Goal: Task Accomplishment & Management: Use online tool/utility

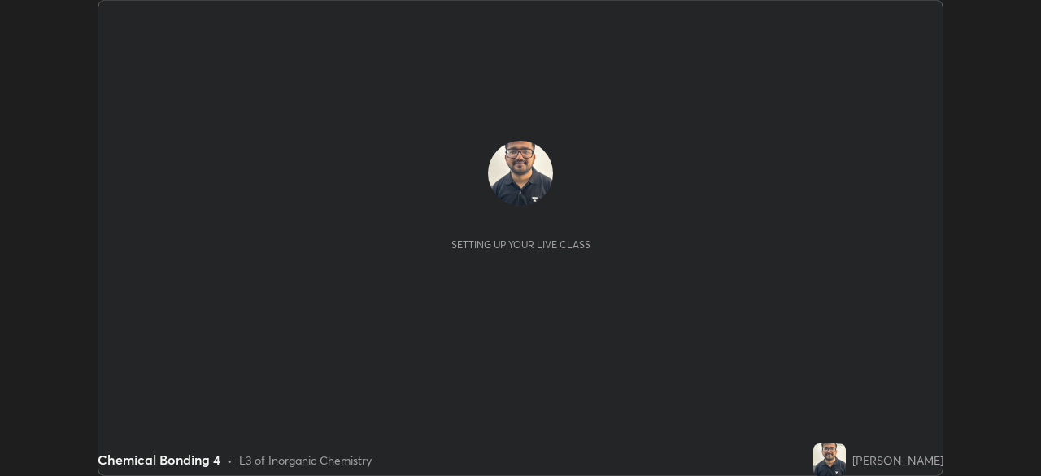
scroll to position [476, 1041]
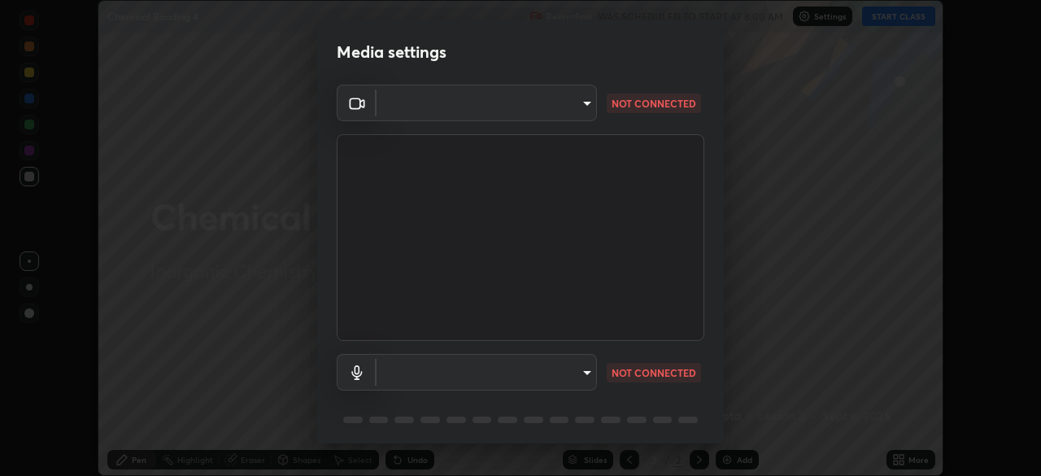
type input "23008043d16b3f933f5d29e9b3769097a1661712bf7e9030f0d00f953f479f19"
type input "ce8bbd661dce354a58a25af5271b3c1bd1d853cc8608d8e3321a5e34fd7f7726"
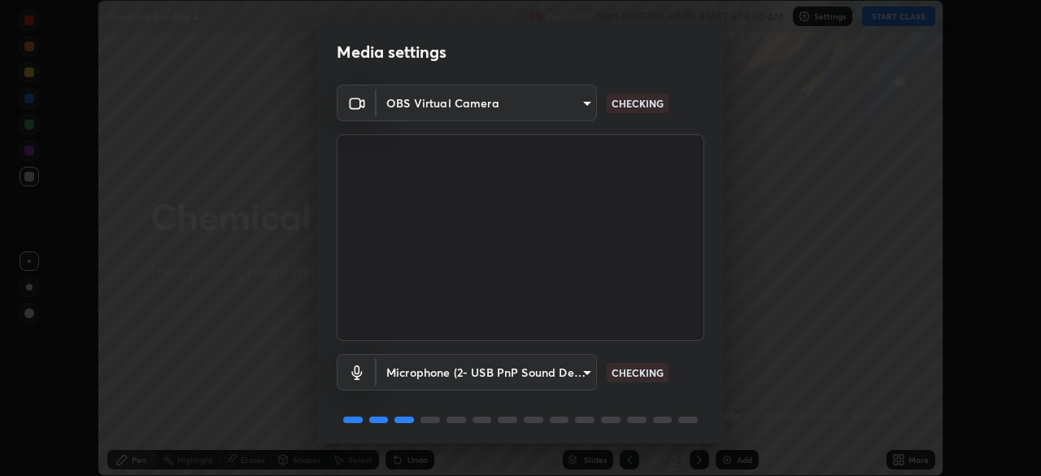
scroll to position [58, 0]
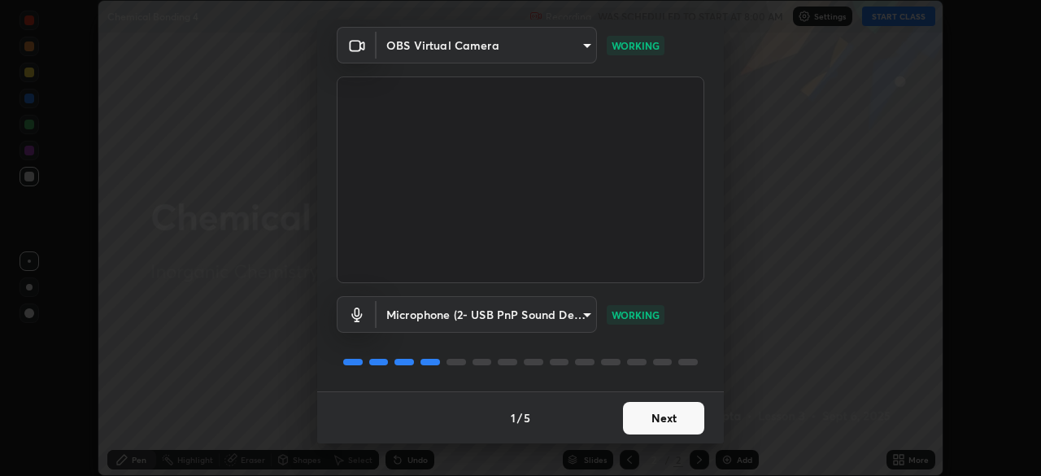
click at [637, 417] on button "Next" at bounding box center [663, 418] width 81 height 33
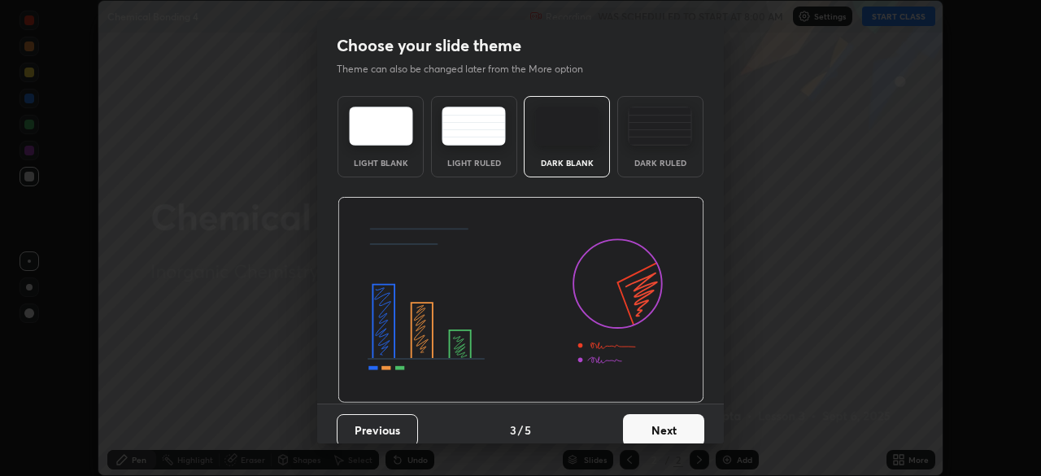
click at [636, 425] on button "Next" at bounding box center [663, 430] width 81 height 33
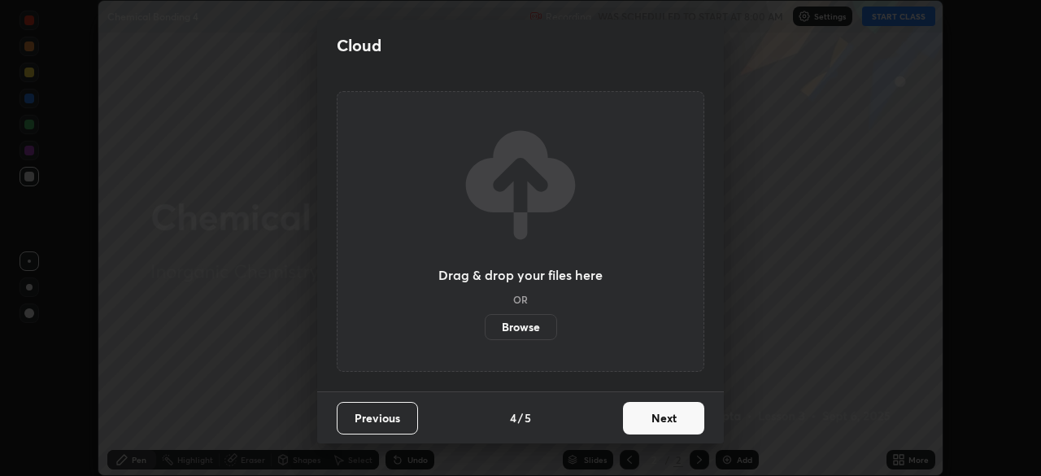
click at [636, 425] on button "Next" at bounding box center [663, 418] width 81 height 33
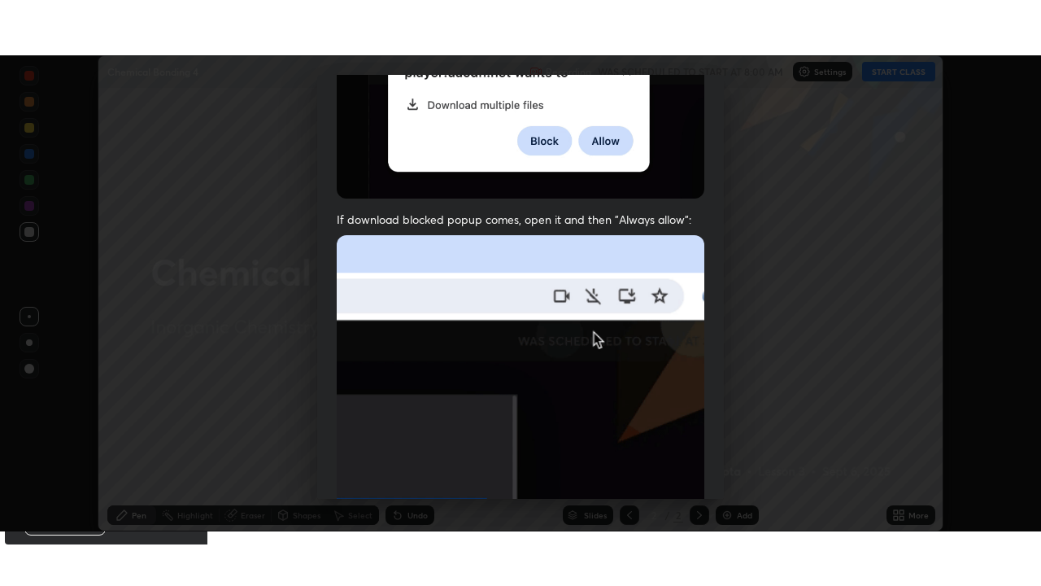
scroll to position [390, 0]
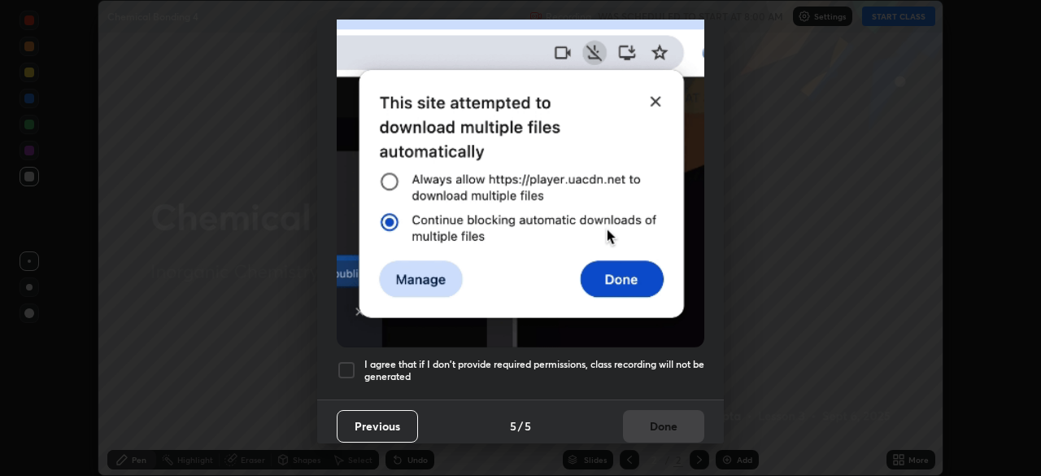
click at [350, 360] on div at bounding box center [347, 370] width 20 height 20
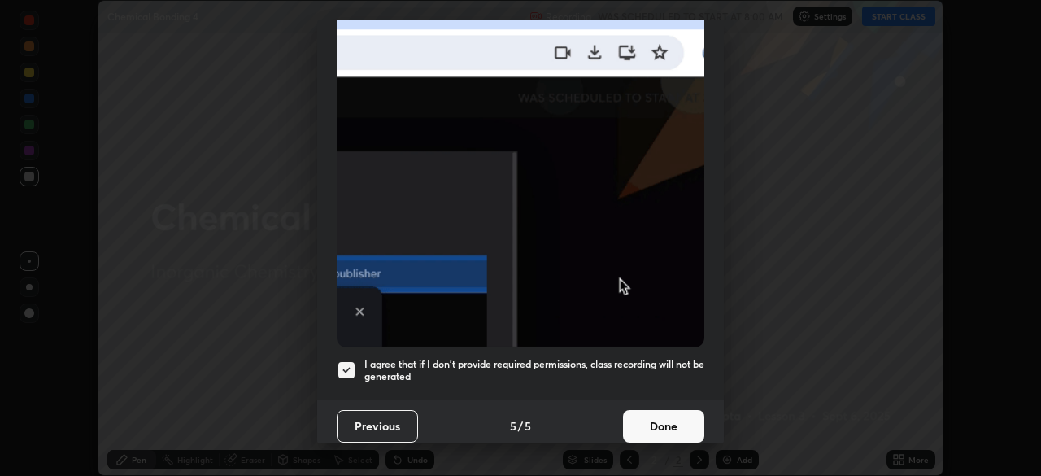
click at [644, 418] on button "Done" at bounding box center [663, 426] width 81 height 33
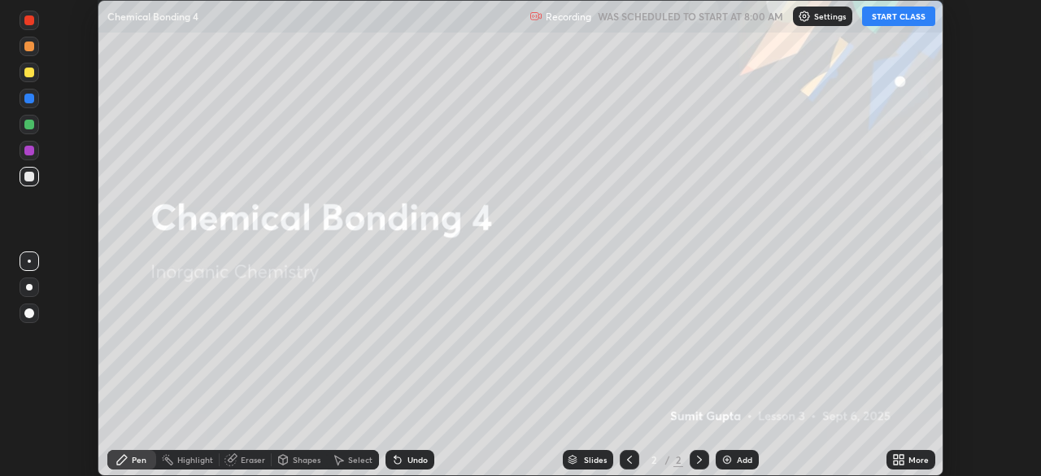
click at [901, 20] on button "START CLASS" at bounding box center [898, 17] width 73 height 20
click at [902, 463] on icon at bounding box center [902, 462] width 4 height 4
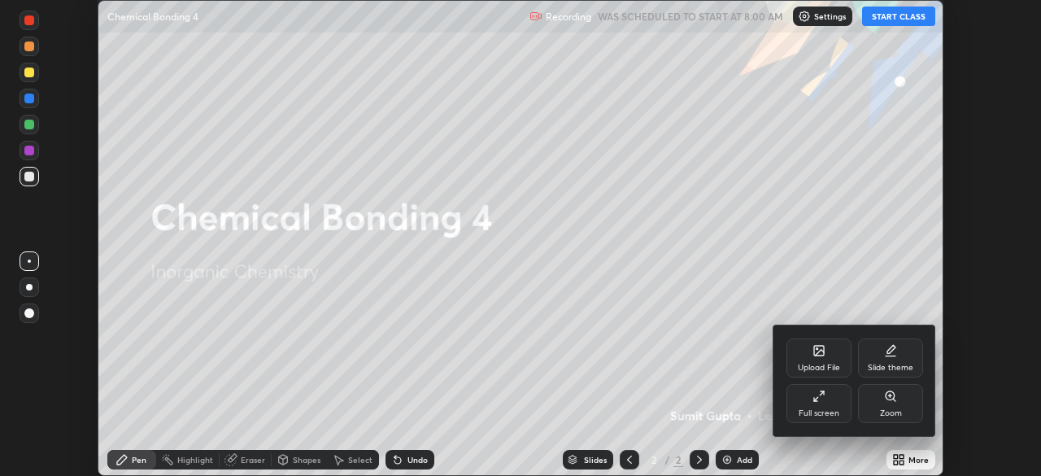
click at [821, 400] on icon at bounding box center [819, 396] width 13 height 13
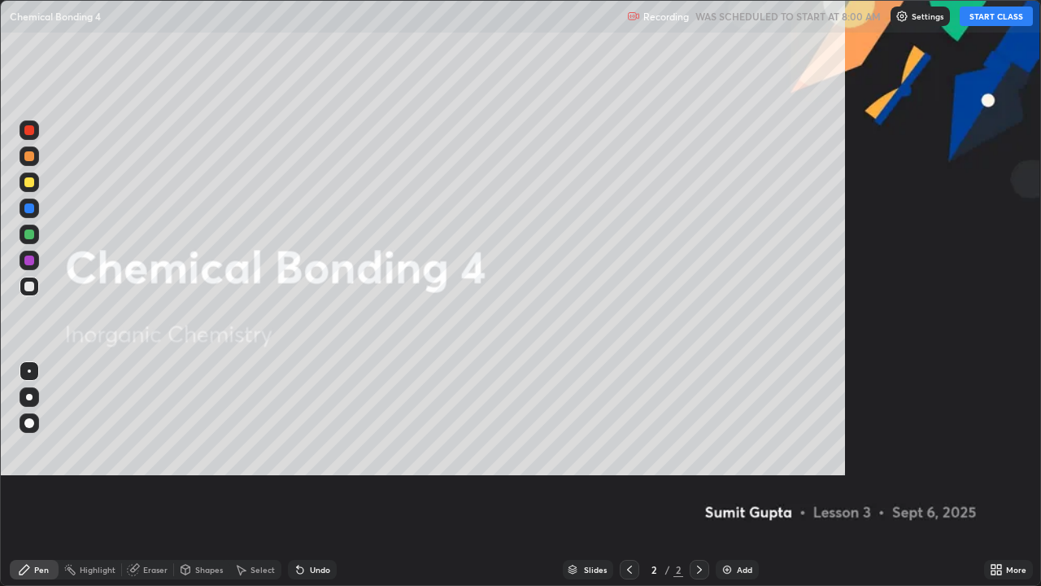
scroll to position [586, 1041]
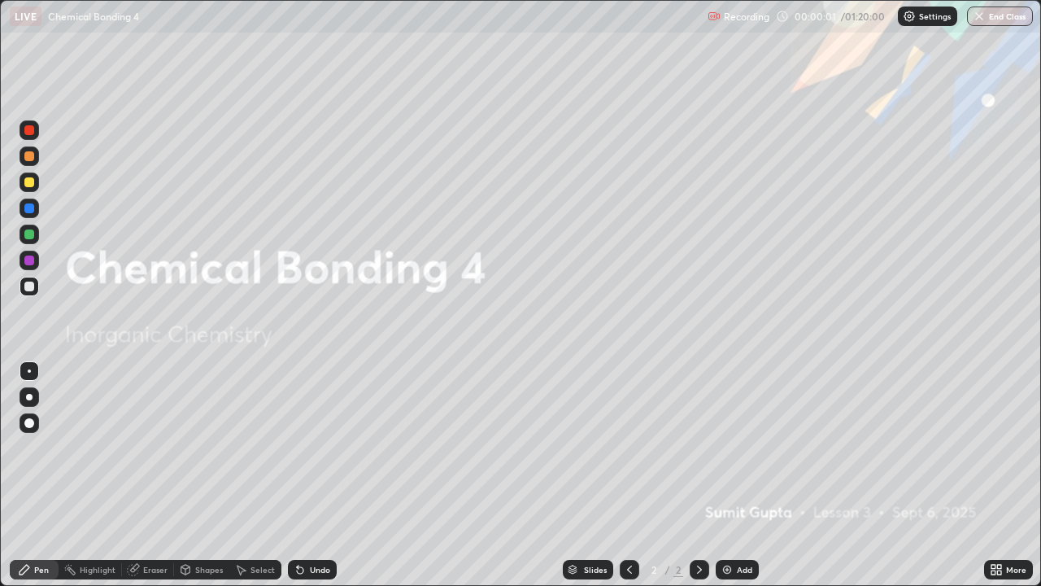
click at [732, 475] on div "Add" at bounding box center [737, 570] width 43 height 20
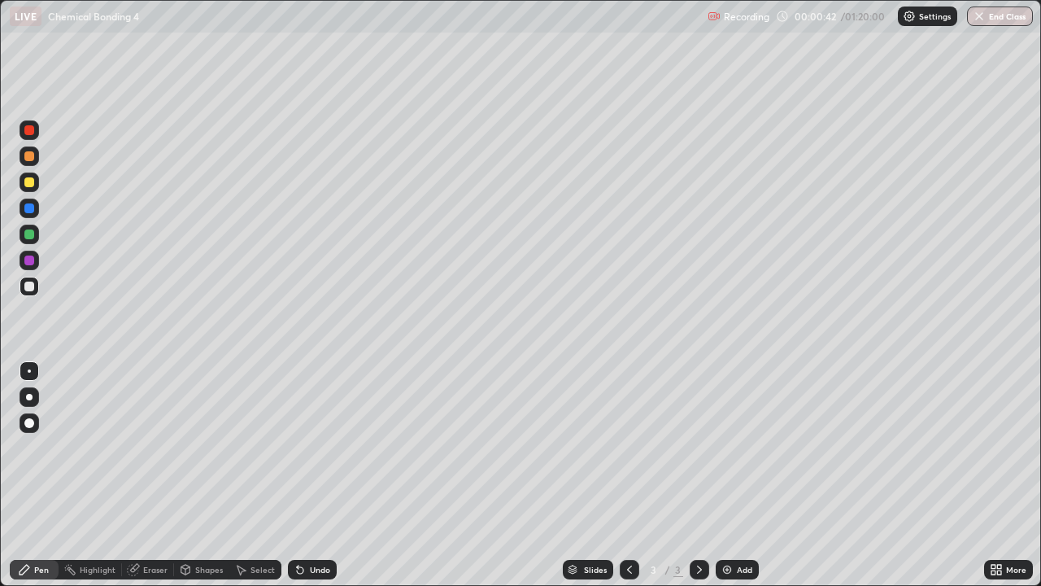
click at [29, 397] on div at bounding box center [29, 397] width 7 height 7
click at [32, 182] on div at bounding box center [29, 182] width 10 height 10
click at [37, 401] on div at bounding box center [30, 397] width 20 height 20
click at [30, 182] on div at bounding box center [29, 182] width 10 height 10
click at [729, 475] on img at bounding box center [727, 569] width 13 height 13
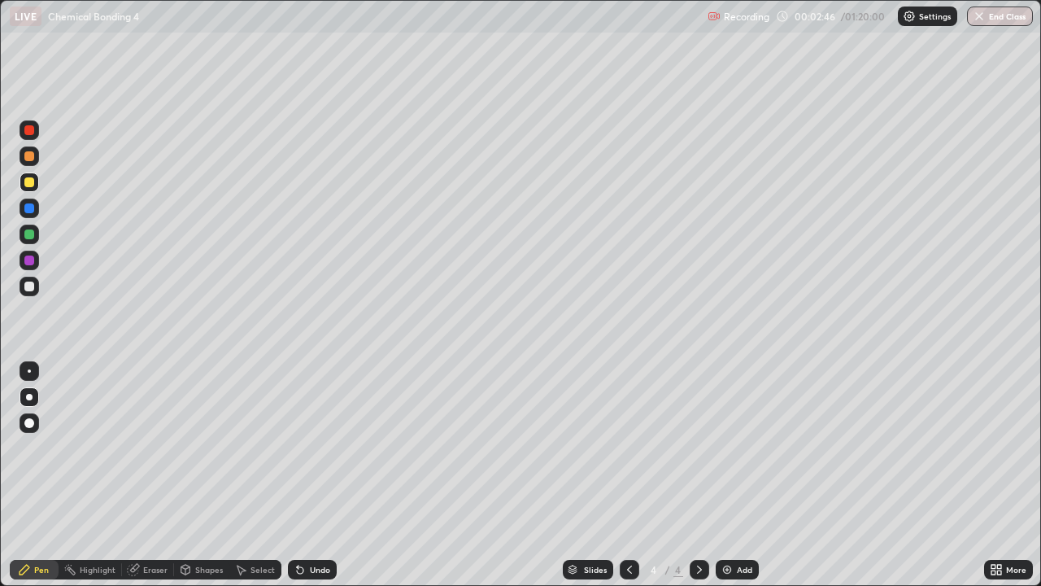
click at [300, 475] on icon at bounding box center [300, 570] width 7 height 7
click at [304, 475] on div "Undo" at bounding box center [312, 570] width 49 height 20
click at [739, 475] on div "Add" at bounding box center [744, 569] width 15 height 8
click at [27, 201] on div at bounding box center [30, 209] width 20 height 20
click at [697, 475] on div at bounding box center [700, 569] width 20 height 33
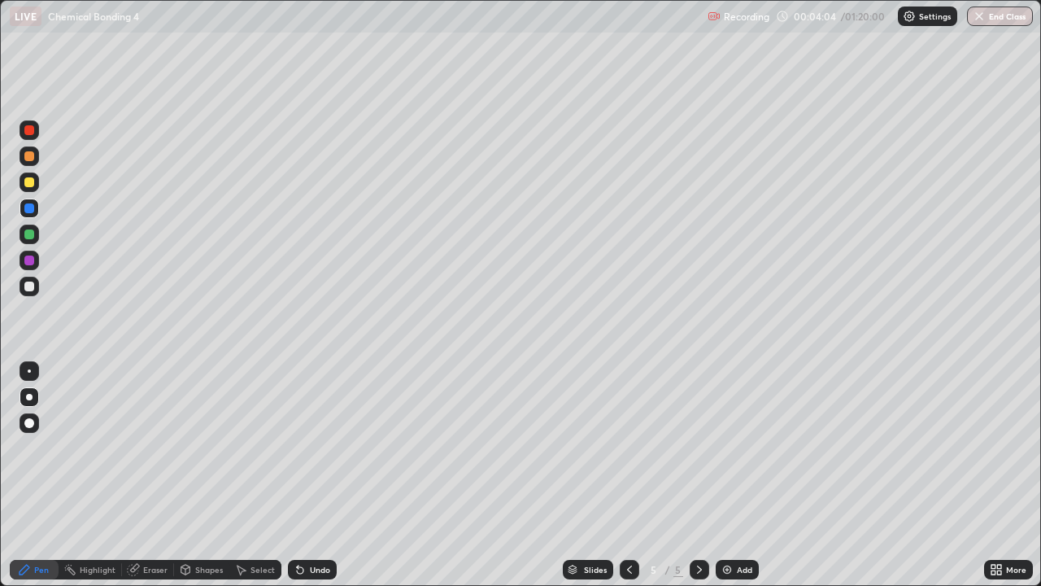
click at [731, 475] on img at bounding box center [727, 569] width 13 height 13
click at [30, 182] on div at bounding box center [29, 182] width 10 height 10
click at [37, 178] on div at bounding box center [30, 182] width 20 height 20
click at [36, 291] on div at bounding box center [30, 287] width 20 height 20
click at [628, 475] on icon at bounding box center [629, 569] width 13 height 13
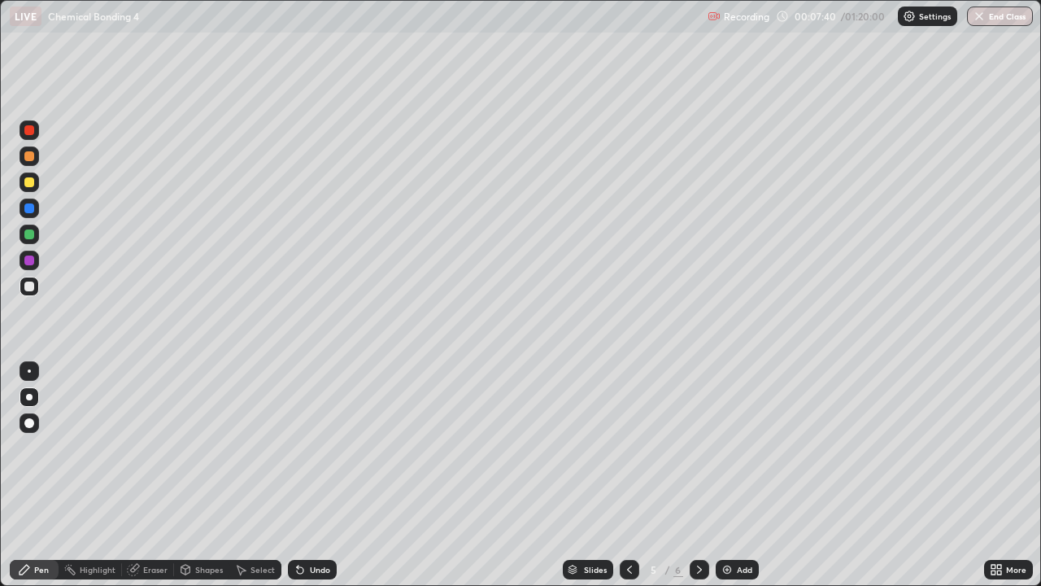
click at [698, 475] on icon at bounding box center [699, 569] width 13 height 13
click at [727, 475] on img at bounding box center [727, 569] width 13 height 13
click at [30, 185] on div at bounding box center [29, 182] width 10 height 10
click at [27, 259] on div at bounding box center [29, 260] width 10 height 10
click at [242, 475] on div "Select" at bounding box center [255, 570] width 52 height 20
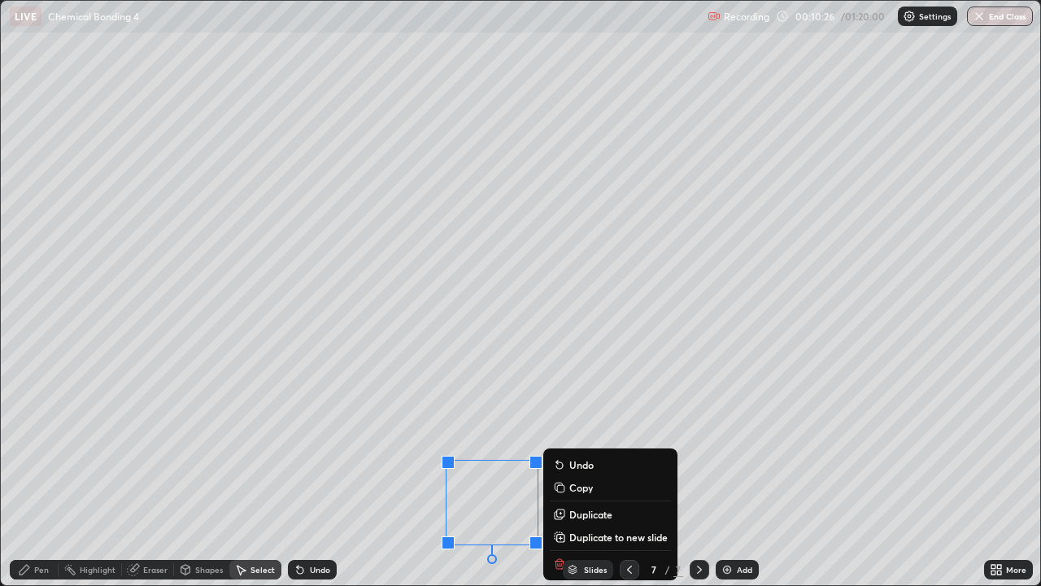
click at [563, 475] on div "Slides" at bounding box center [588, 570] width 50 height 20
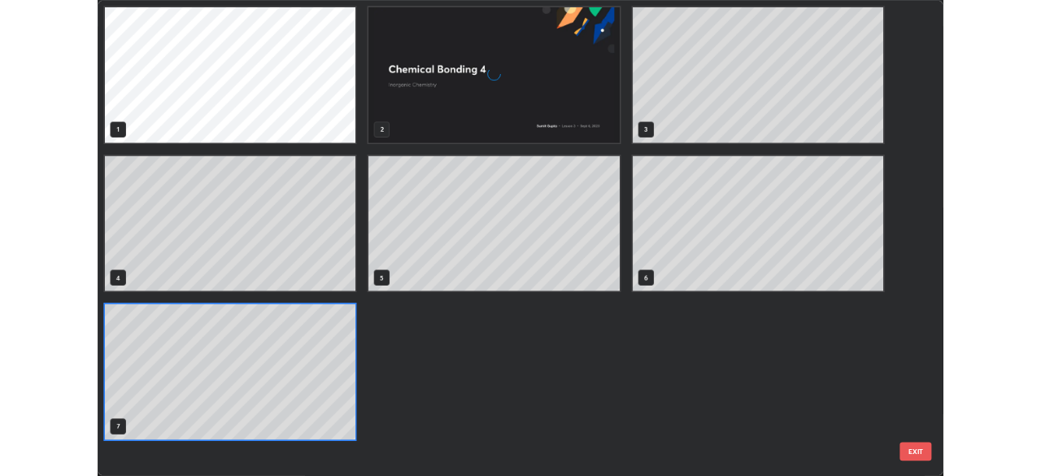
scroll to position [579, 1032]
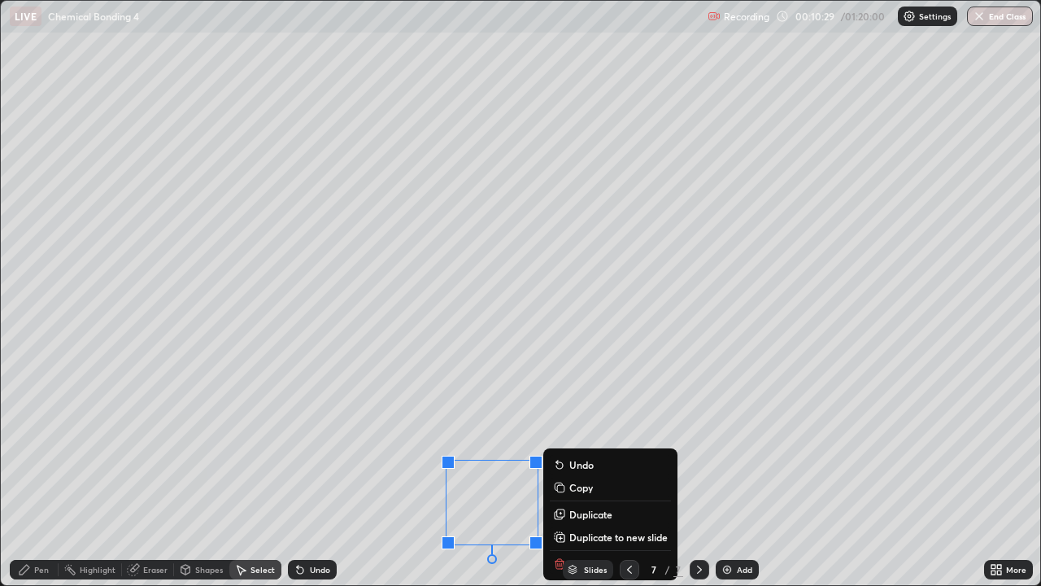
click at [133, 475] on icon at bounding box center [133, 570] width 11 height 11
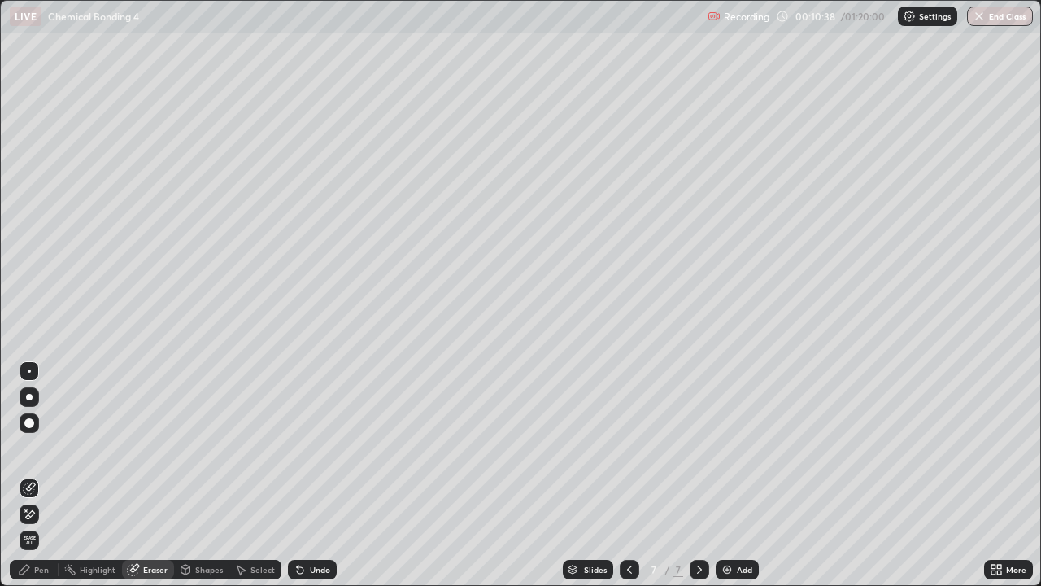
click at [28, 395] on div at bounding box center [29, 397] width 7 height 7
click at [27, 475] on icon at bounding box center [25, 570] width 10 height 10
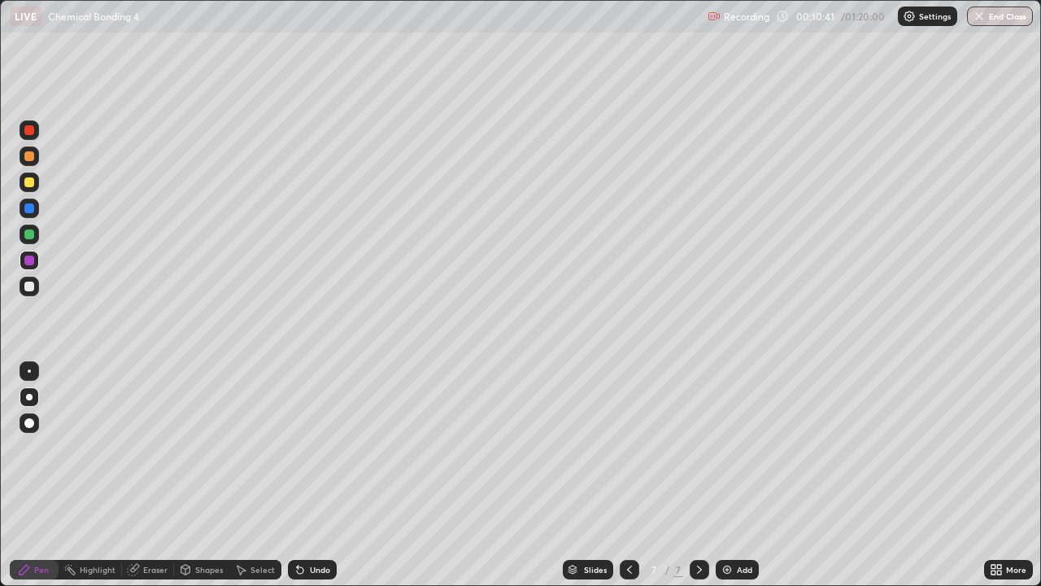
click at [31, 182] on div at bounding box center [29, 182] width 10 height 10
click at [728, 475] on img at bounding box center [727, 569] width 13 height 13
click at [30, 182] on div at bounding box center [29, 182] width 10 height 10
click at [33, 260] on div at bounding box center [29, 260] width 10 height 10
click at [35, 284] on div at bounding box center [30, 287] width 20 height 20
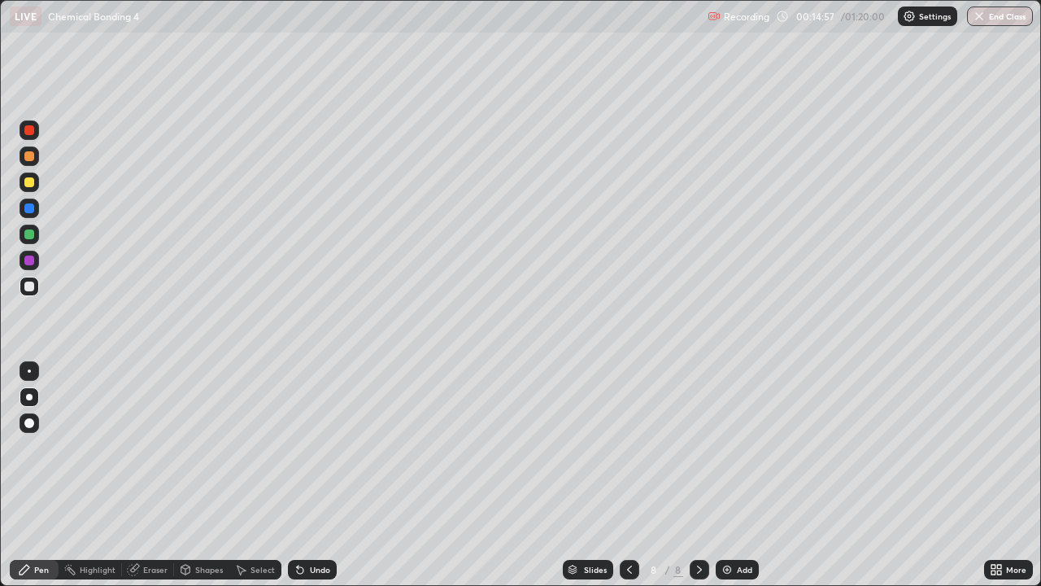
click at [732, 475] on div "Add" at bounding box center [737, 570] width 43 height 20
click at [35, 180] on div at bounding box center [30, 182] width 20 height 20
click at [32, 282] on div at bounding box center [29, 286] width 10 height 10
click at [28, 172] on div at bounding box center [30, 182] width 20 height 20
click at [30, 286] on div at bounding box center [29, 286] width 10 height 10
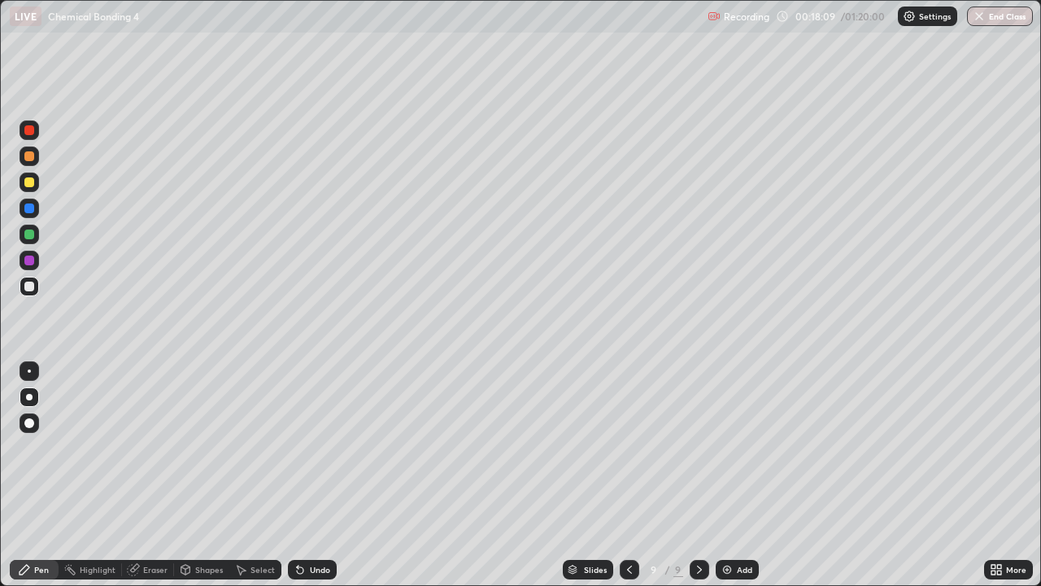
click at [29, 277] on div at bounding box center [30, 287] width 20 height 20
click at [30, 209] on div at bounding box center [29, 208] width 10 height 10
click at [727, 475] on img at bounding box center [727, 569] width 13 height 13
click at [37, 187] on div at bounding box center [30, 182] width 20 height 20
click at [729, 475] on img at bounding box center [727, 569] width 13 height 13
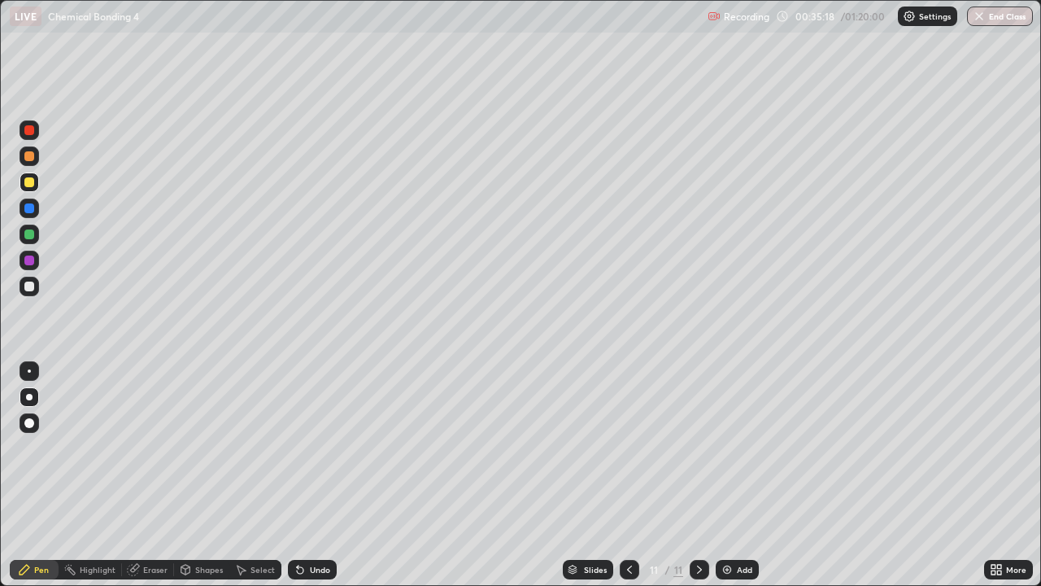
click at [30, 182] on div at bounding box center [29, 182] width 10 height 10
click at [30, 181] on div at bounding box center [29, 182] width 10 height 10
click at [28, 290] on div at bounding box center [29, 286] width 10 height 10
click at [41, 361] on div at bounding box center [29, 371] width 26 height 26
click at [41, 369] on div at bounding box center [29, 371] width 26 height 26
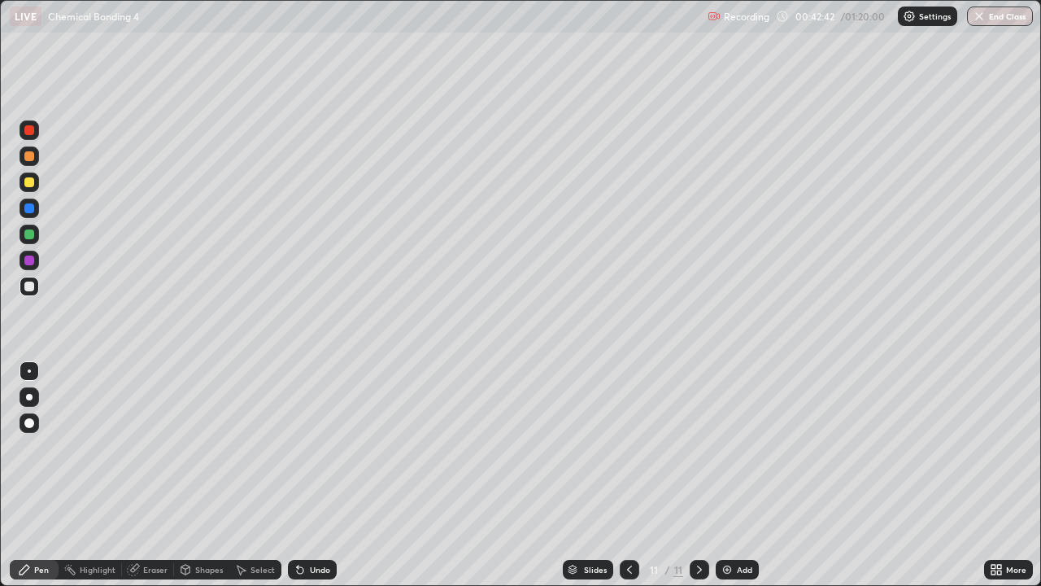
click at [31, 399] on div at bounding box center [30, 397] width 20 height 20
click at [724, 475] on img at bounding box center [727, 569] width 13 height 13
click at [28, 254] on div at bounding box center [30, 261] width 20 height 20
click at [36, 232] on div at bounding box center [30, 235] width 20 height 20
click at [29, 178] on div at bounding box center [29, 182] width 10 height 10
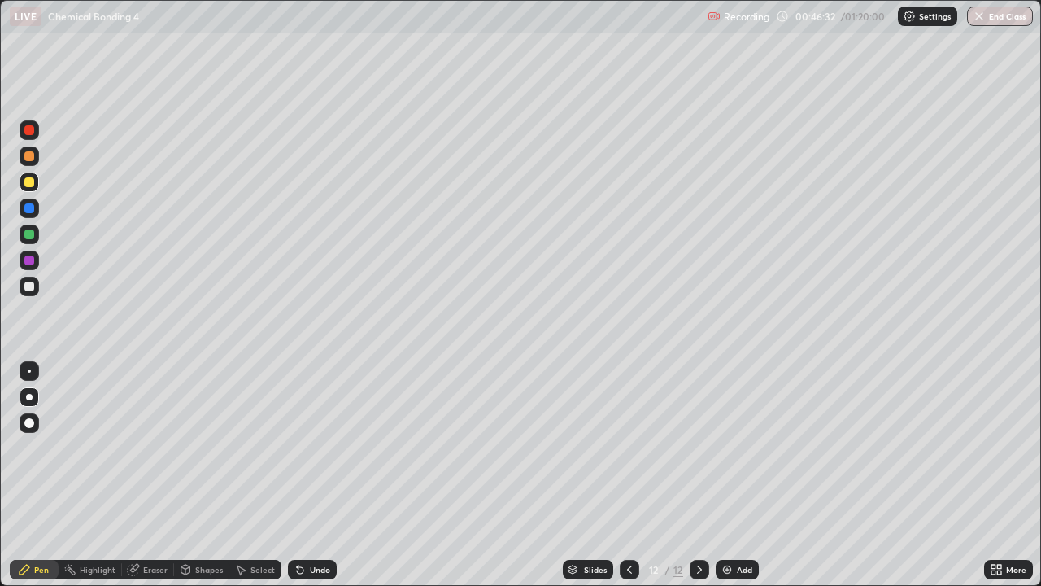
click at [731, 475] on img at bounding box center [727, 569] width 13 height 13
click at [33, 281] on div at bounding box center [30, 287] width 20 height 20
click at [734, 475] on div "Add" at bounding box center [737, 570] width 43 height 20
click at [629, 475] on icon at bounding box center [629, 569] width 13 height 13
click at [698, 475] on icon at bounding box center [699, 569] width 13 height 13
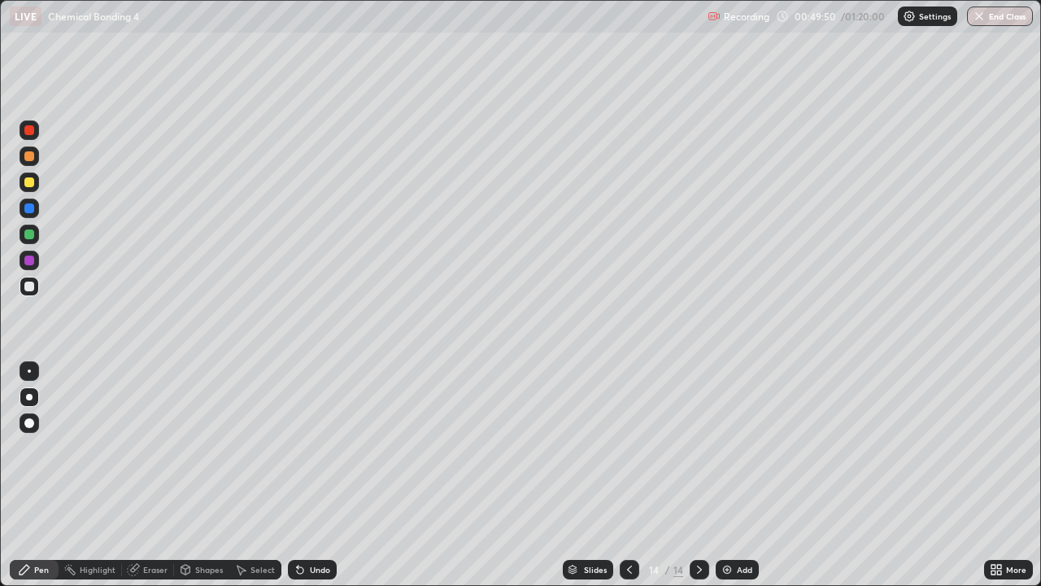
click at [698, 475] on icon at bounding box center [699, 569] width 13 height 13
click at [732, 475] on div "Add" at bounding box center [737, 570] width 43 height 20
click at [724, 475] on img at bounding box center [727, 569] width 13 height 13
click at [697, 475] on icon at bounding box center [699, 569] width 13 height 13
click at [698, 475] on icon at bounding box center [699, 569] width 13 height 13
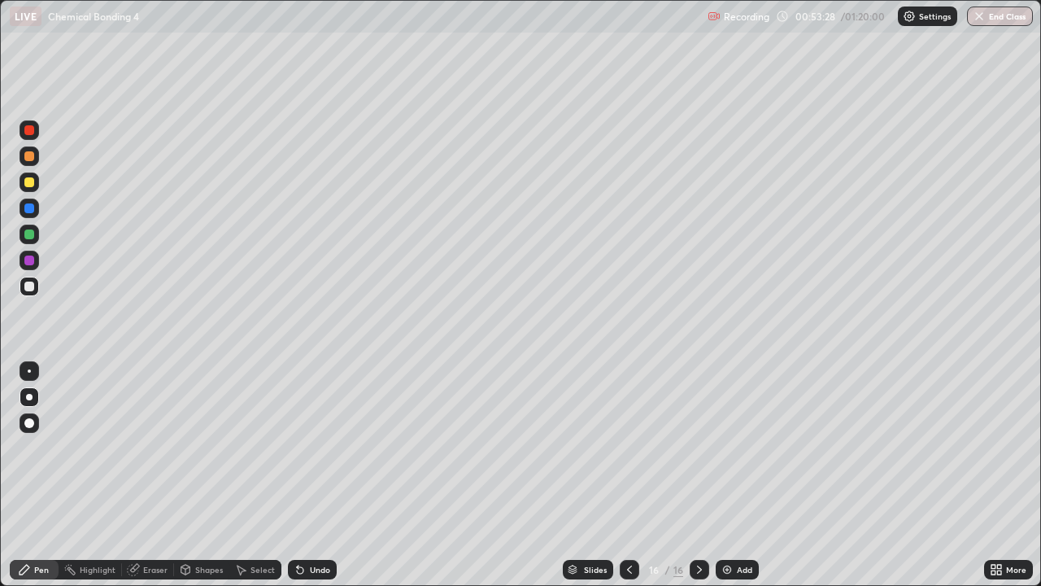
click at [732, 475] on img at bounding box center [727, 569] width 13 height 13
click at [627, 475] on icon at bounding box center [629, 569] width 5 height 8
click at [628, 475] on icon at bounding box center [629, 569] width 13 height 13
click at [629, 475] on icon at bounding box center [629, 569] width 13 height 13
click at [627, 475] on icon at bounding box center [629, 569] width 13 height 13
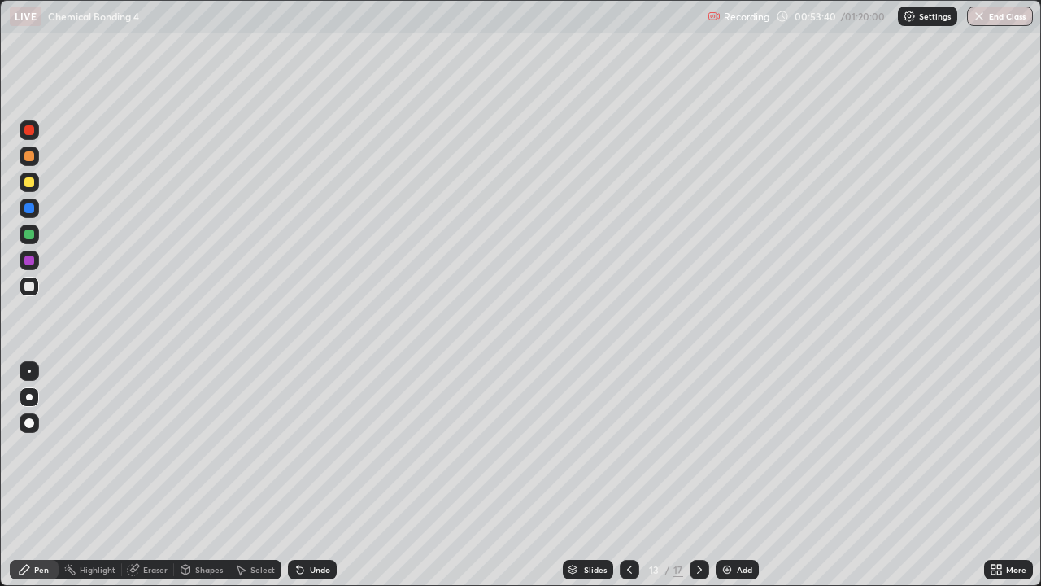
click at [628, 475] on icon at bounding box center [629, 569] width 13 height 13
click at [626, 475] on div at bounding box center [630, 570] width 20 height 20
click at [631, 475] on icon at bounding box center [629, 569] width 13 height 13
click at [729, 475] on div "Add" at bounding box center [737, 570] width 43 height 20
click at [731, 475] on img at bounding box center [727, 569] width 13 height 13
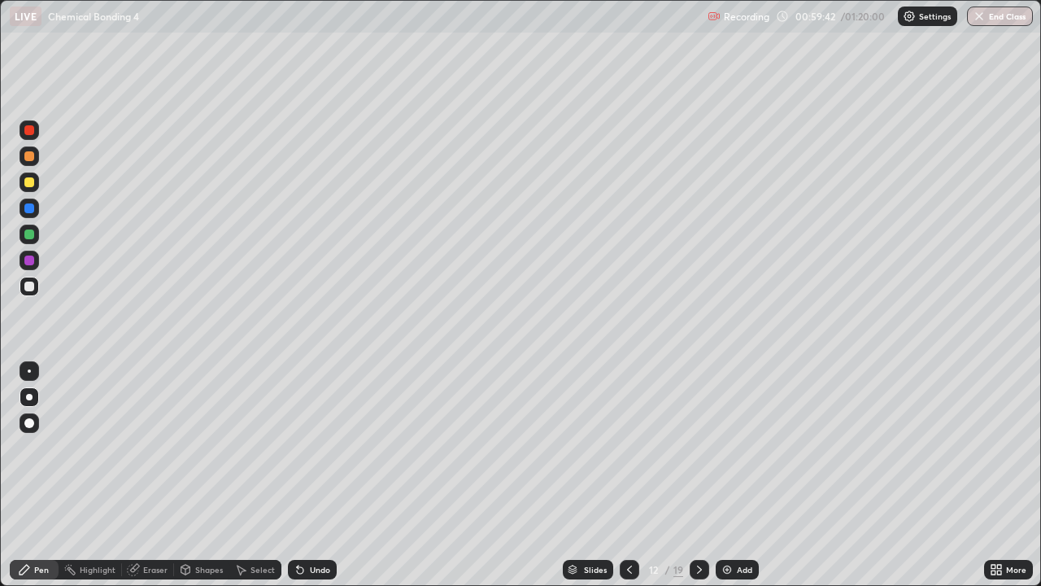
click at [32, 191] on div at bounding box center [30, 182] width 20 height 20
click at [38, 264] on div at bounding box center [30, 261] width 20 height 20
click at [731, 475] on img at bounding box center [727, 569] width 13 height 13
click at [30, 280] on div at bounding box center [30, 287] width 20 height 20
click at [247, 475] on div "Select" at bounding box center [255, 570] width 52 height 20
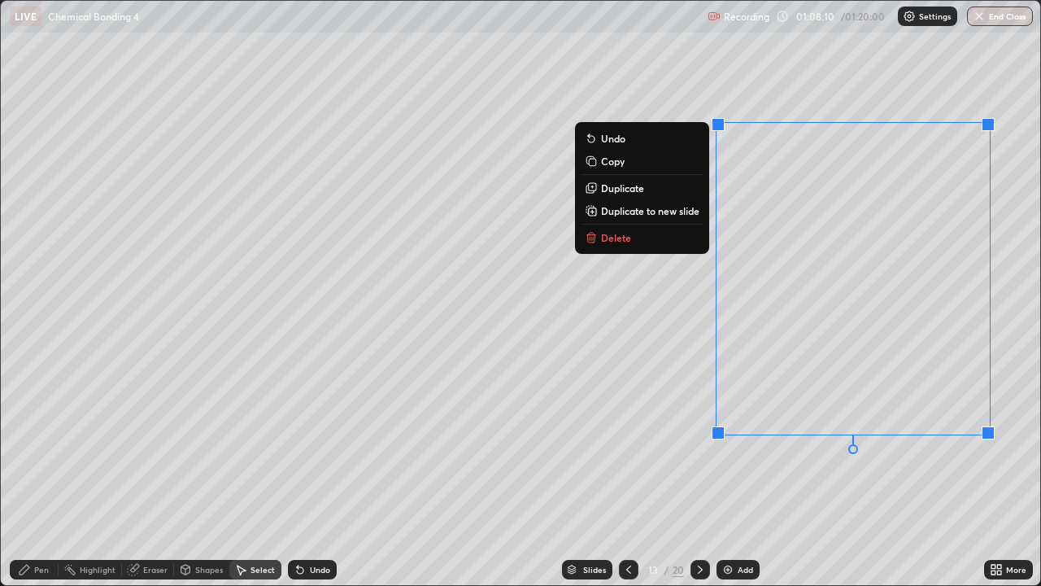
click at [615, 238] on p "Delete" at bounding box center [616, 237] width 30 height 13
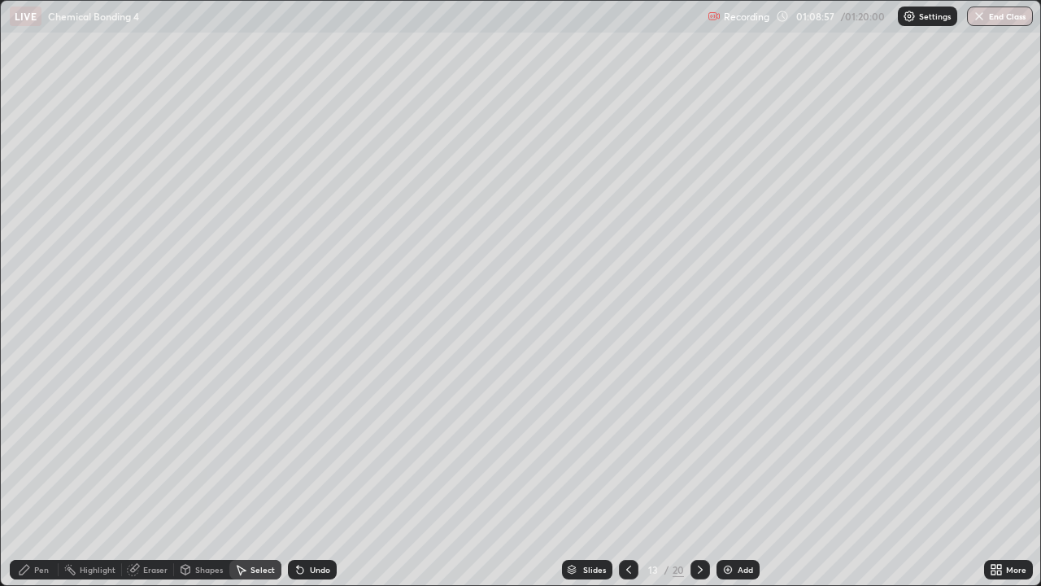
click at [37, 475] on div "Pen" at bounding box center [41, 569] width 15 height 8
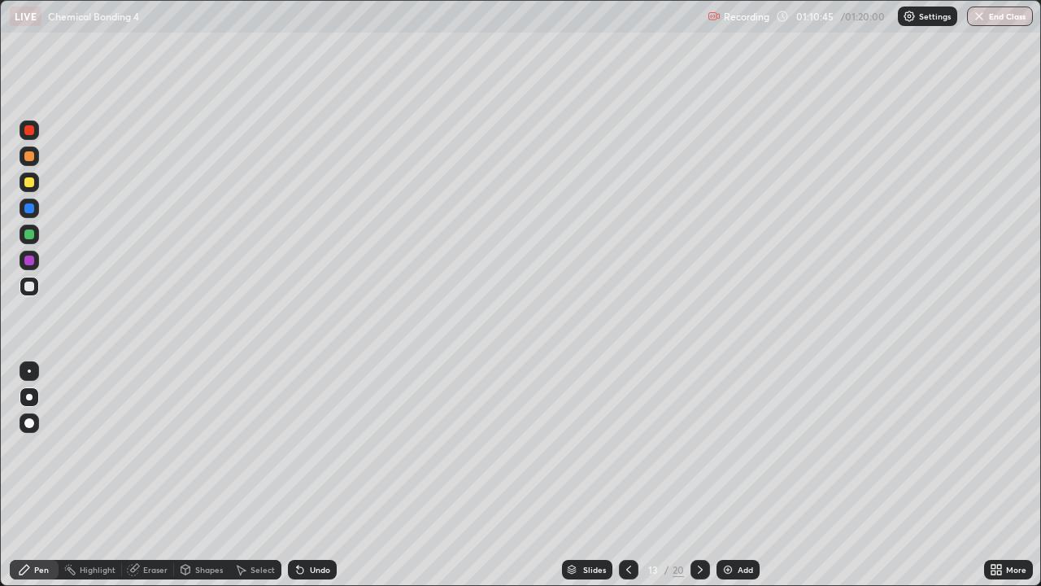
click at [735, 475] on div "Add" at bounding box center [738, 570] width 43 height 20
click at [33, 475] on div "Pen" at bounding box center [34, 570] width 49 height 20
click at [37, 177] on div at bounding box center [30, 182] width 20 height 20
click at [313, 475] on div "Undo" at bounding box center [320, 569] width 20 height 8
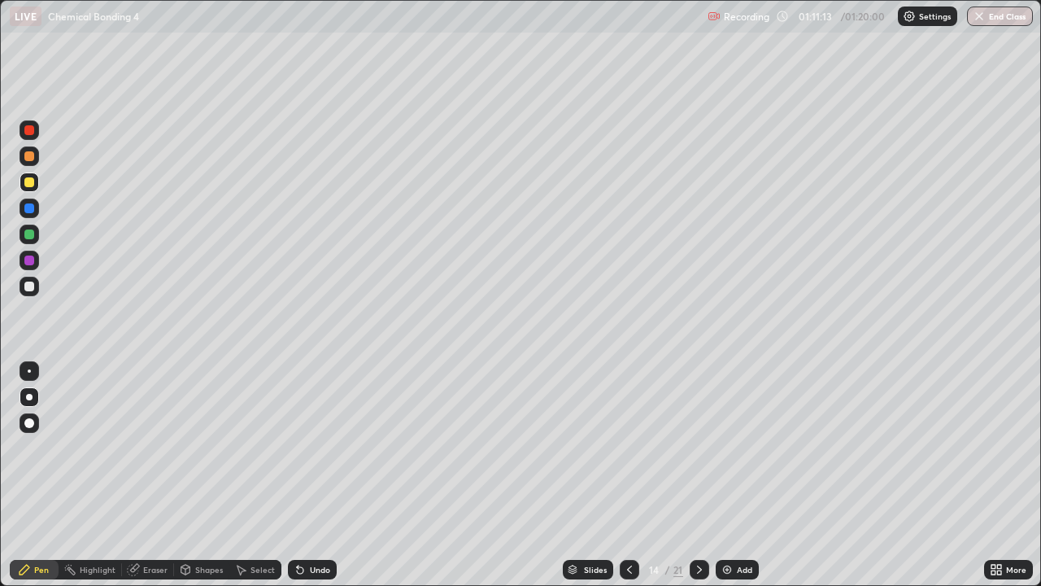
click at [318, 475] on div "Undo" at bounding box center [320, 569] width 20 height 8
click at [315, 475] on div "Undo" at bounding box center [320, 569] width 20 height 8
click at [26, 286] on div at bounding box center [29, 286] width 10 height 10
click at [310, 475] on div "Undo" at bounding box center [320, 569] width 20 height 8
click at [30, 182] on div at bounding box center [29, 182] width 10 height 10
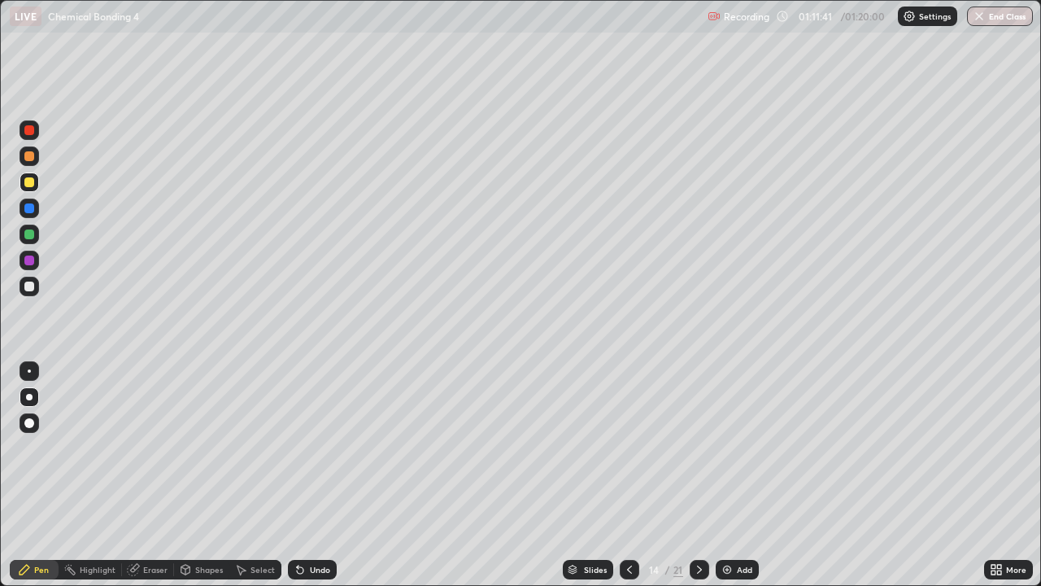
click at [30, 236] on div at bounding box center [29, 234] width 10 height 10
click at [742, 475] on div "Add" at bounding box center [737, 570] width 43 height 20
click at [28, 159] on div at bounding box center [29, 156] width 10 height 10
click at [297, 475] on icon at bounding box center [300, 570] width 7 height 7
click at [626, 475] on icon at bounding box center [629, 569] width 13 height 13
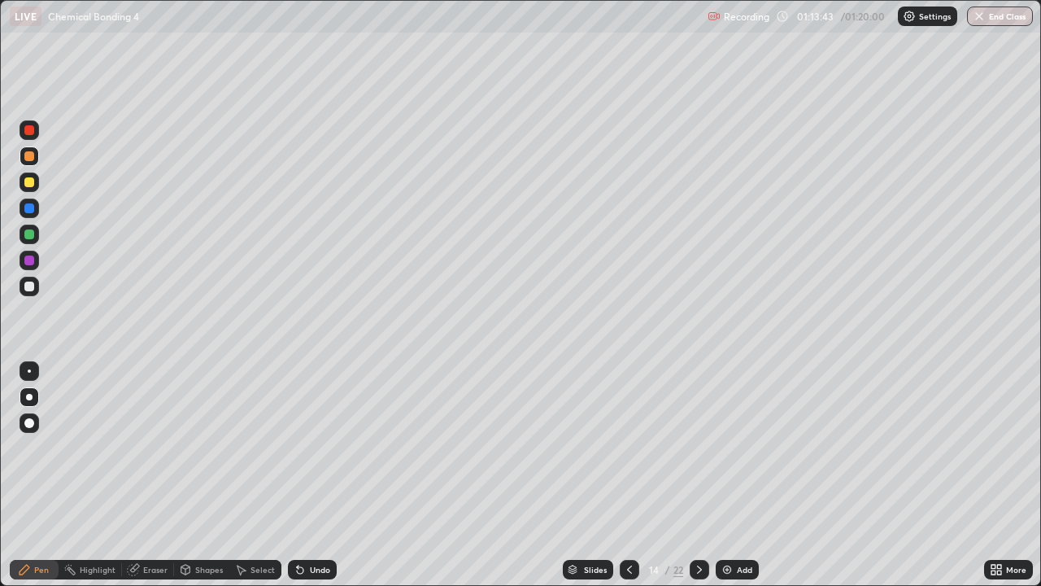
click at [36, 260] on div at bounding box center [30, 261] width 20 height 20
click at [38, 282] on div at bounding box center [30, 287] width 20 height 20
click at [703, 475] on div at bounding box center [700, 570] width 20 height 20
click at [307, 475] on div "Undo" at bounding box center [312, 570] width 49 height 20
click at [300, 475] on icon at bounding box center [300, 569] width 13 height 13
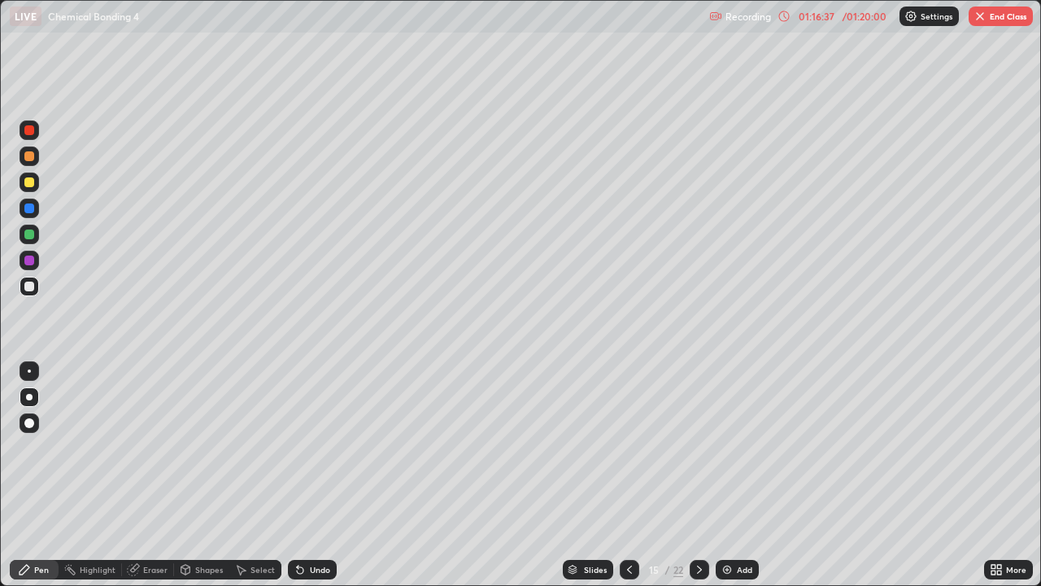
click at [298, 475] on icon at bounding box center [300, 570] width 7 height 7
click at [627, 475] on icon at bounding box center [629, 569] width 13 height 13
click at [999, 8] on button "End Class" at bounding box center [1001, 17] width 64 height 20
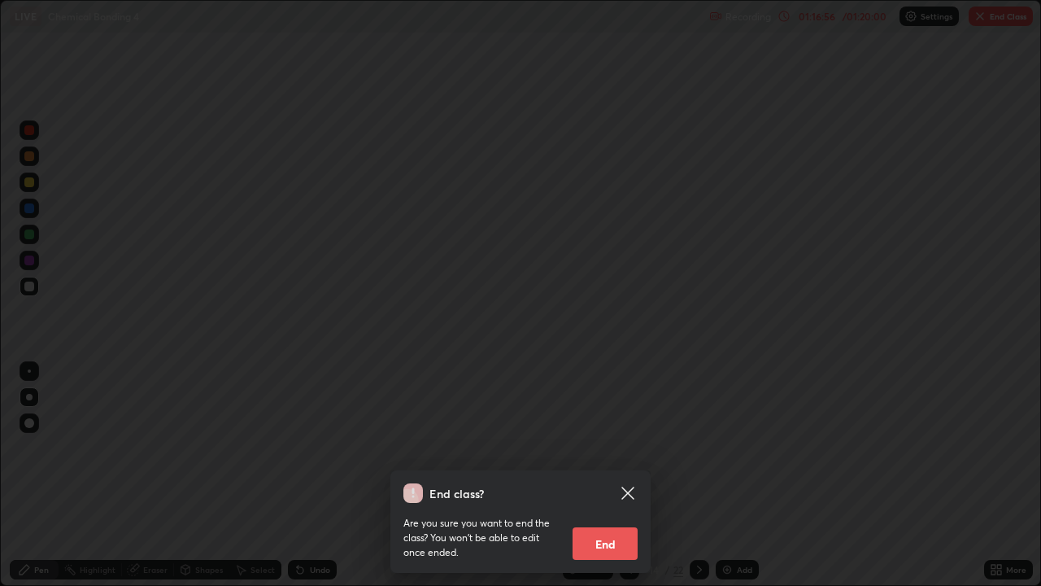
click at [599, 475] on button "End" at bounding box center [605, 543] width 65 height 33
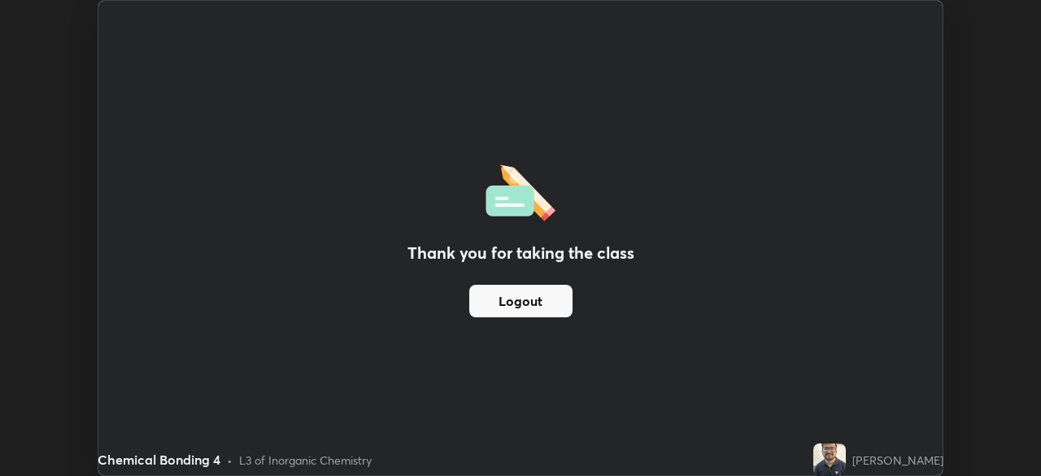
scroll to position [80881, 80316]
